Goal: Find specific page/section: Find specific page/section

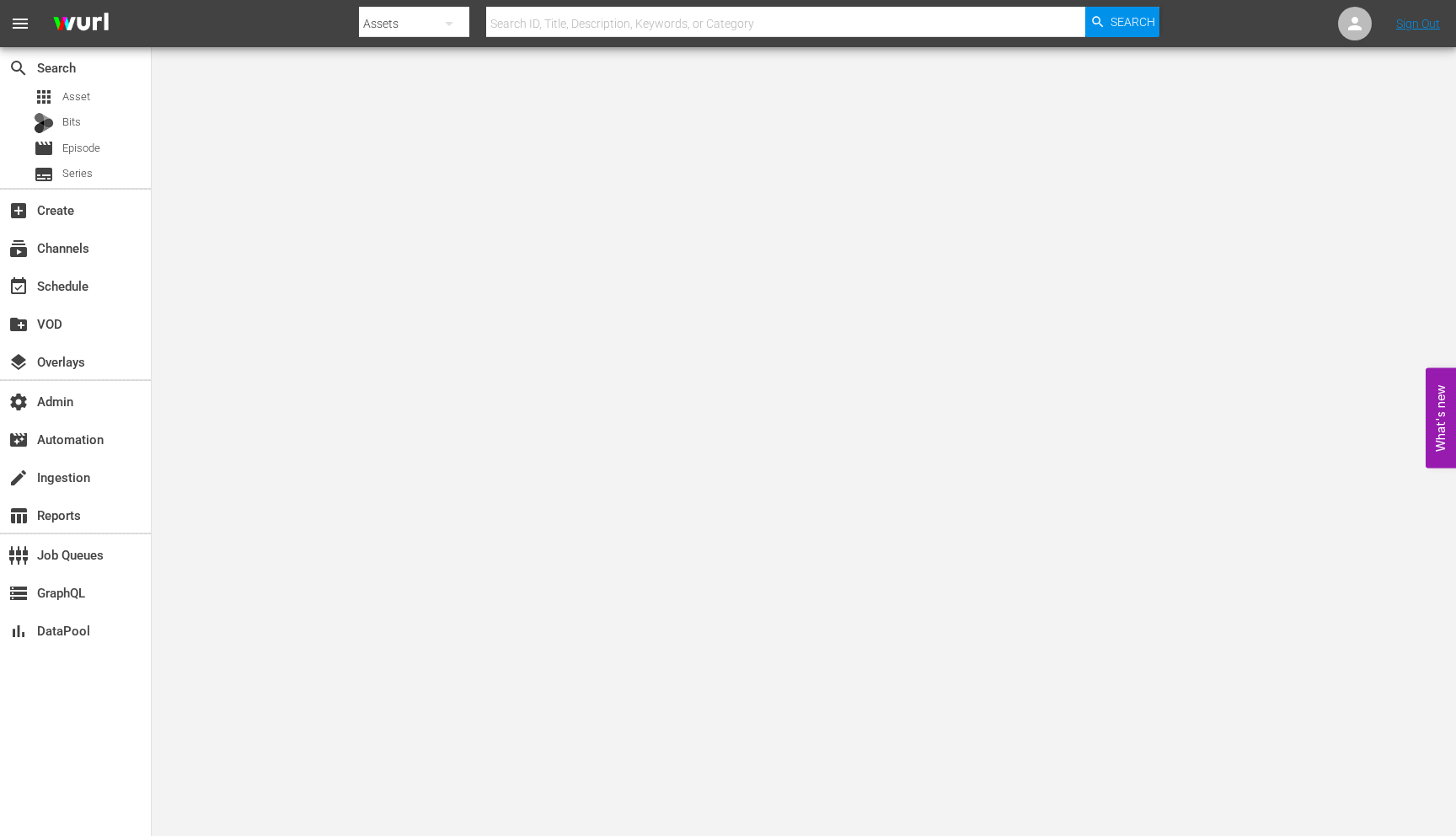
click at [896, 29] on input "text" at bounding box center [786, 24] width 599 height 40
click at [85, 124] on div "Bits" at bounding box center [75, 123] width 151 height 24
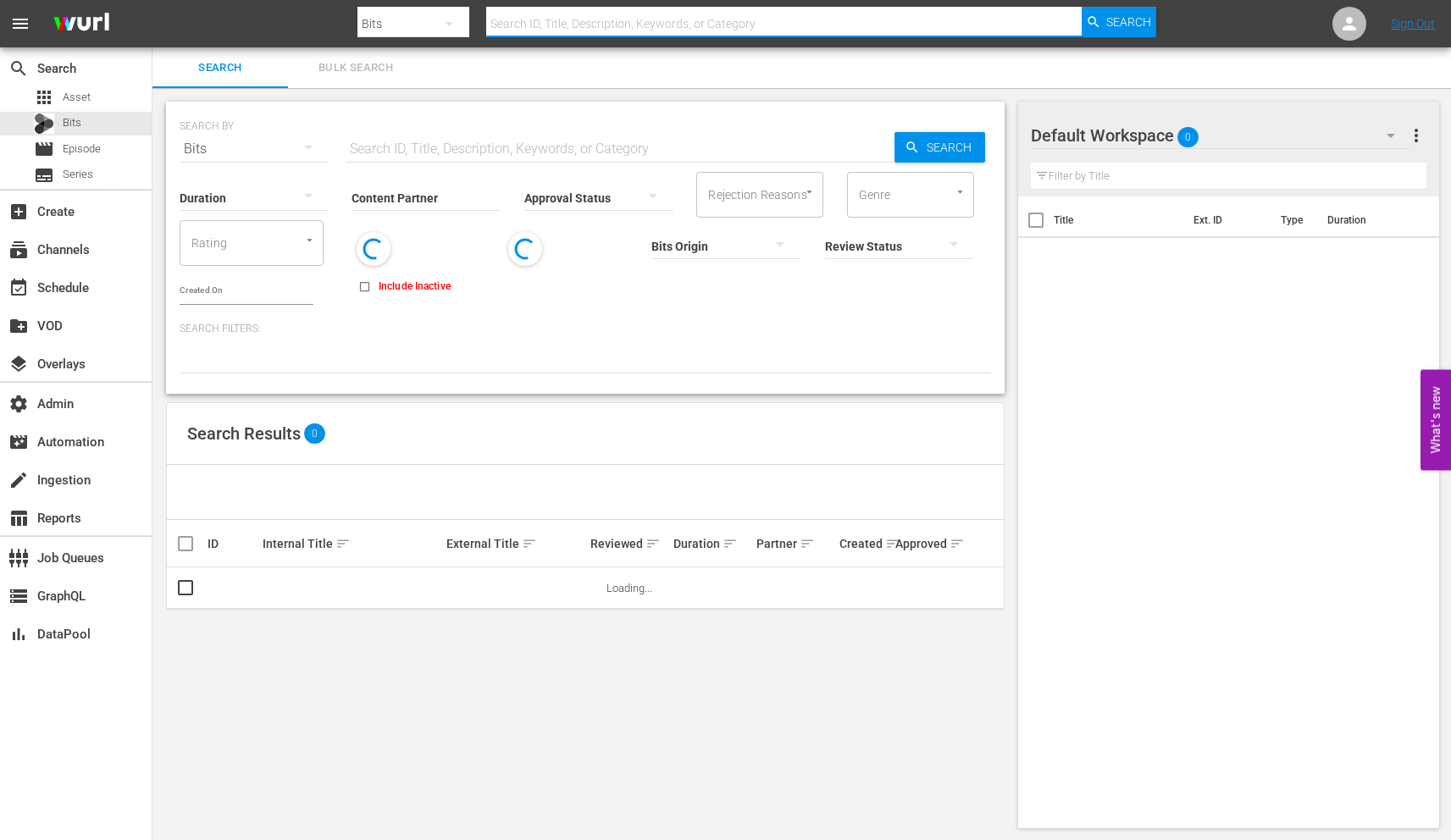
click at [569, 31] on input "text" at bounding box center [784, 24] width 596 height 40
paste input "56366808"
type input "56366808"
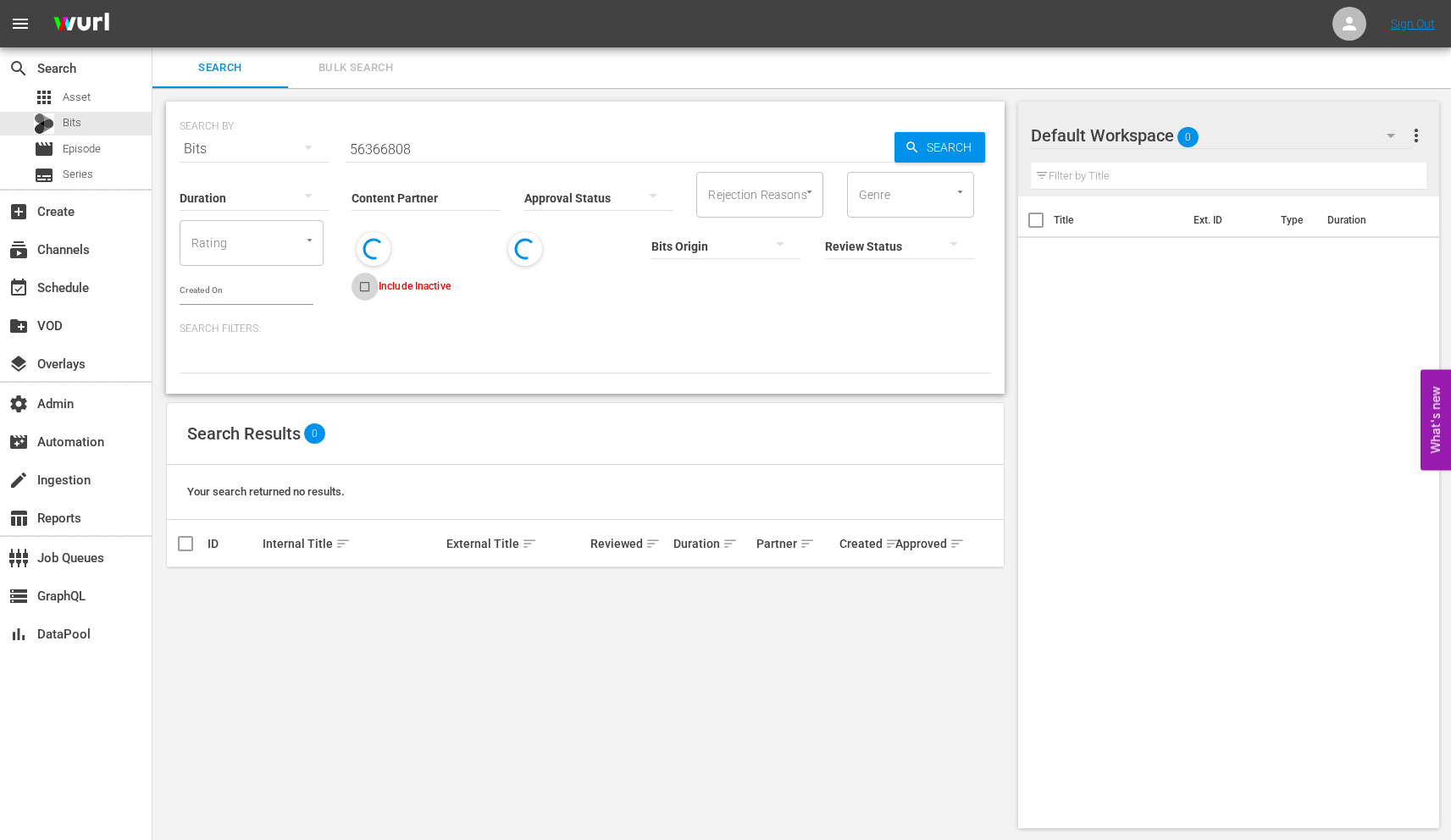
click at [352, 280] on input "Include Inactive" at bounding box center [365, 290] width 28 height 28
checkbox input "true"
click at [386, 146] on input "56366808" at bounding box center [620, 149] width 549 height 40
paste input "519024"
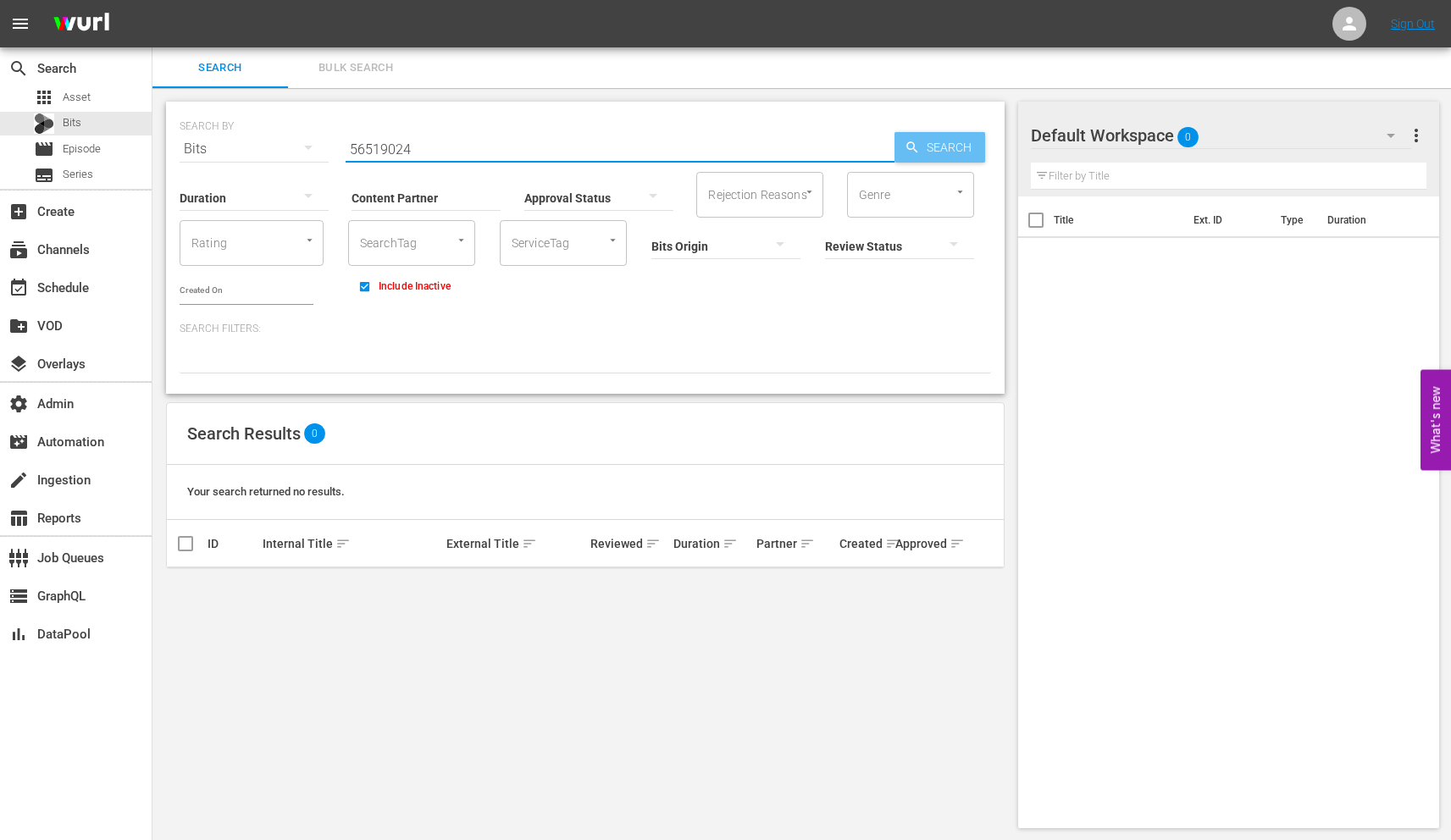
type input "56519024"
click at [933, 149] on span "Search" at bounding box center [952, 147] width 65 height 31
